Goal: Task Accomplishment & Management: Manage account settings

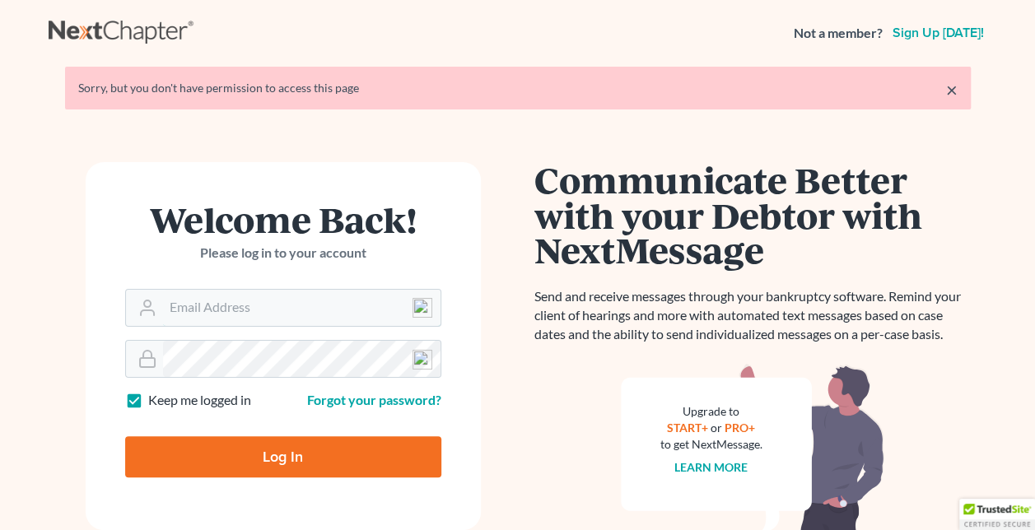
type input "[EMAIL_ADDRESS][DOMAIN_NAME]"
click at [252, 456] on input "Log In" at bounding box center [283, 456] width 316 height 41
type input "Thinking..."
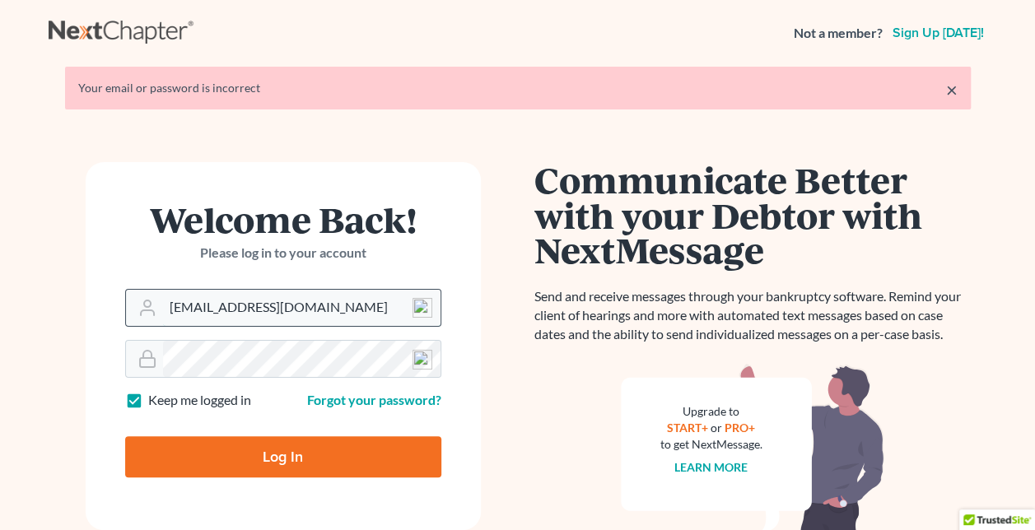
click at [194, 307] on input "[EMAIL_ADDRESS][DOMAIN_NAME]" at bounding box center [302, 308] width 278 height 36
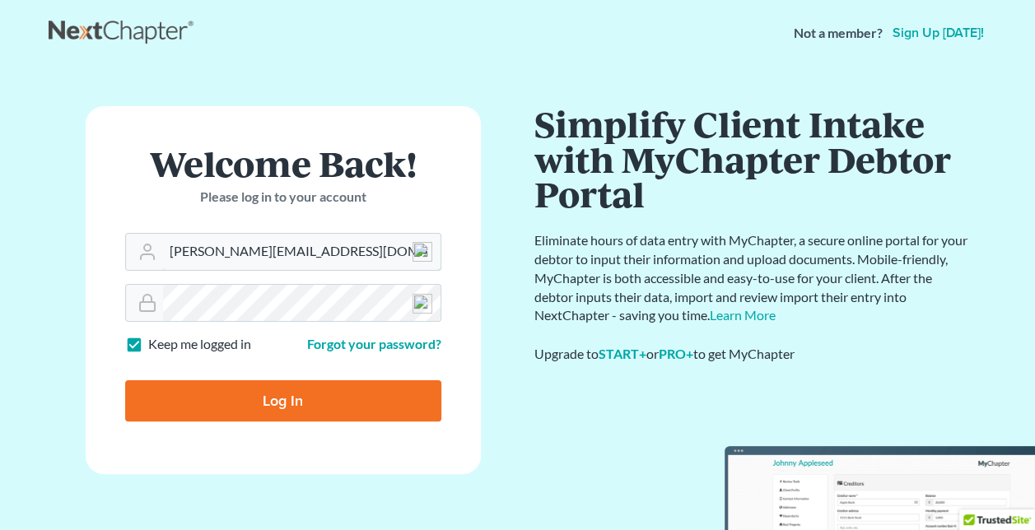
type input "[PERSON_NAME][EMAIL_ADDRESS][DOMAIN_NAME]"
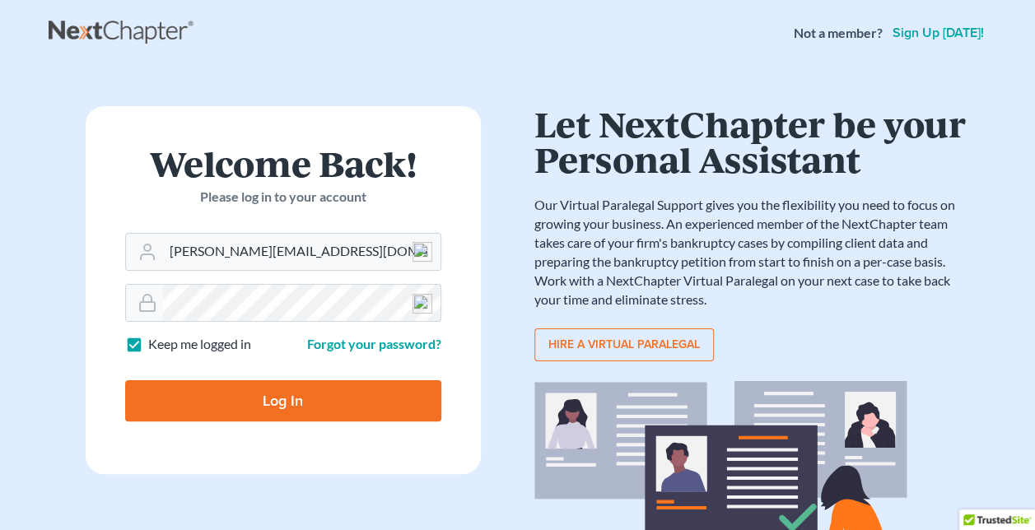
click at [125, 380] on input "Log In" at bounding box center [283, 400] width 316 height 41
type input "Thinking..."
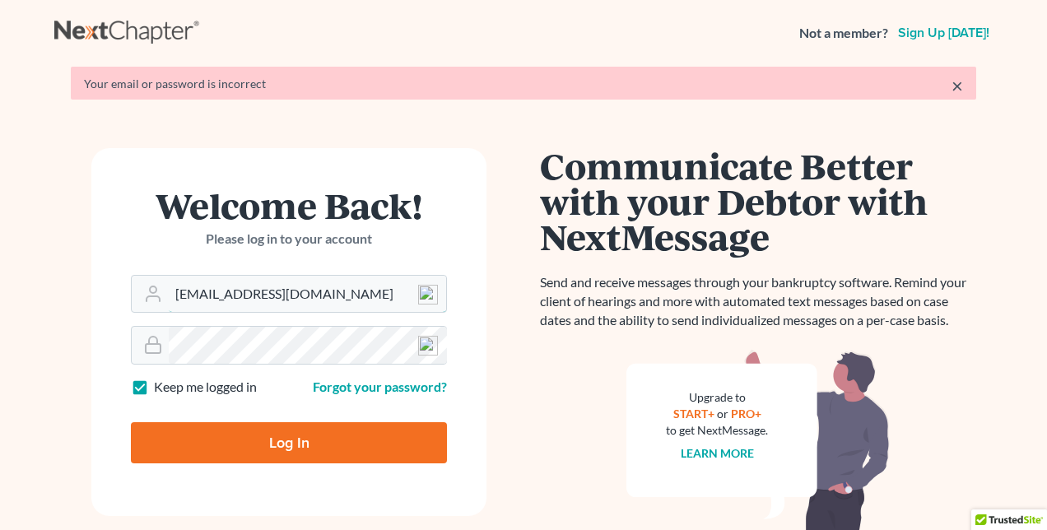
drag, startPoint x: 295, startPoint y: 308, endPoint x: -96, endPoint y: 408, distance: 403.8
click at [0, 408] on html "Not a member? Sign up [DATE]! × Your email or password is incorrect Welcome Bac…" at bounding box center [523, 414] width 1047 height 829
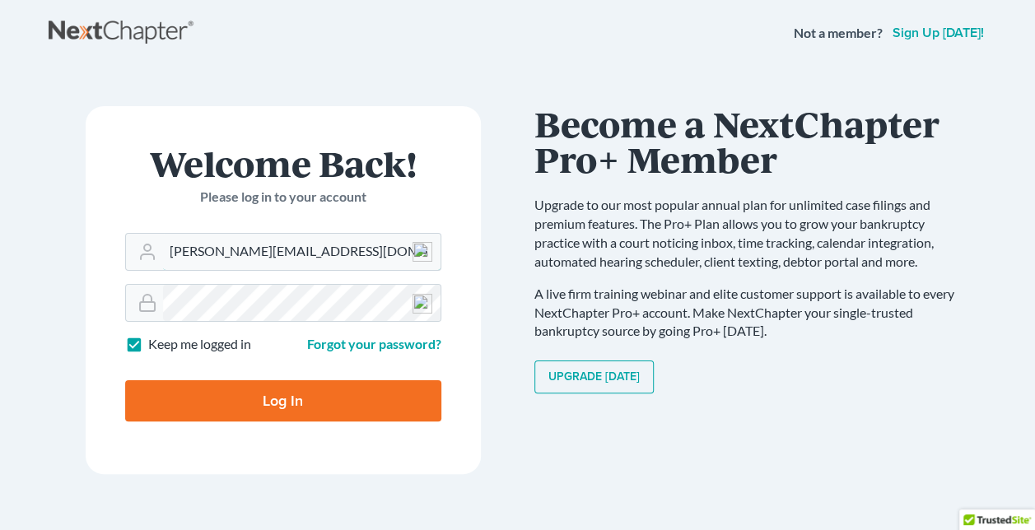
type input "[PERSON_NAME][EMAIL_ADDRESS][DOMAIN_NAME]"
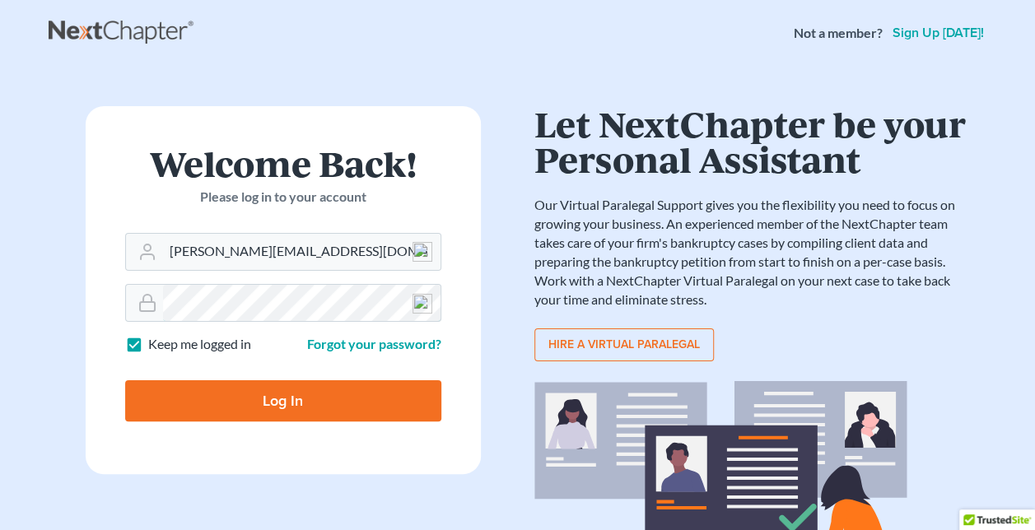
click at [125, 380] on input "Log In" at bounding box center [283, 400] width 316 height 41
type input "Thinking..."
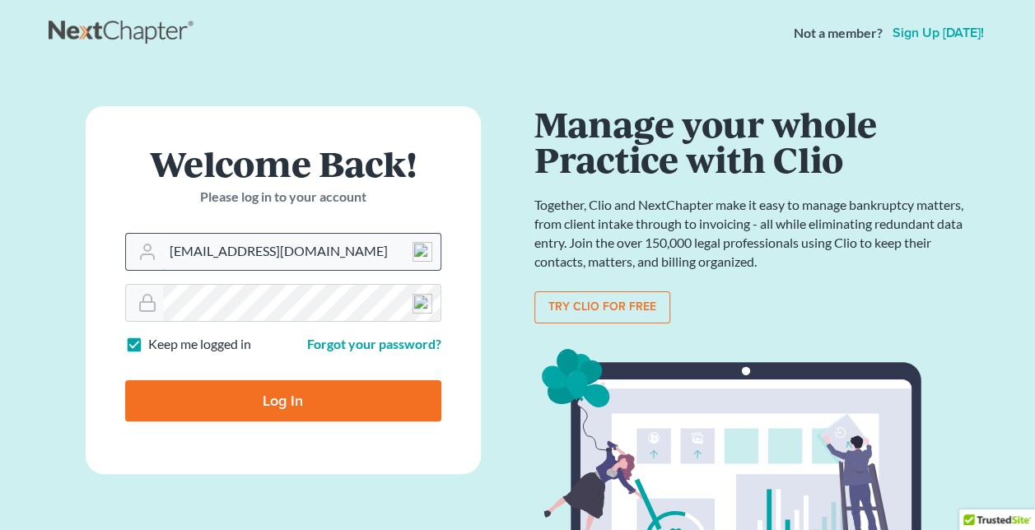
drag, startPoint x: 310, startPoint y: 248, endPoint x: 135, endPoint y: 246, distance: 174.6
click at [135, 247] on div "[EMAIL_ADDRESS][DOMAIN_NAME]" at bounding box center [283, 252] width 316 height 38
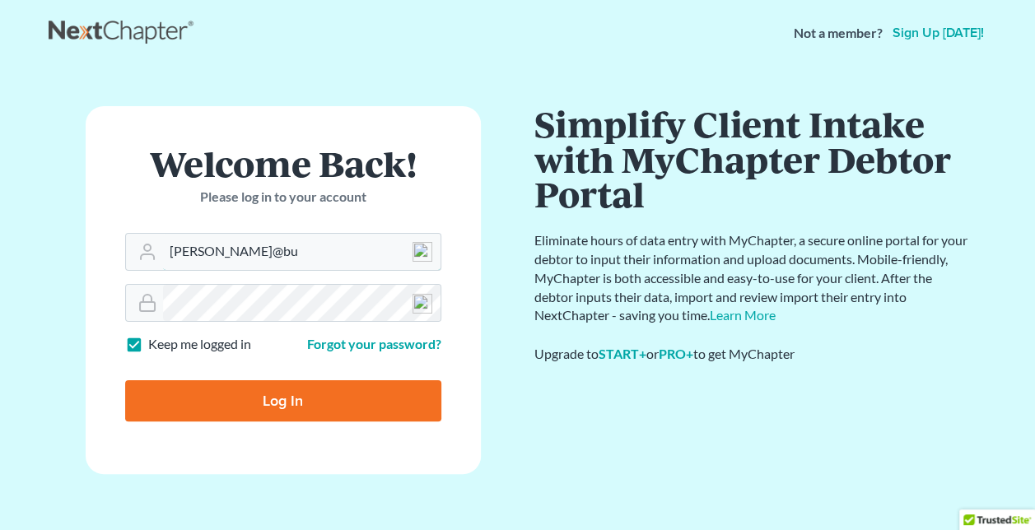
type input "nancy@bu"
